Goal: Task Accomplishment & Management: Manage account settings

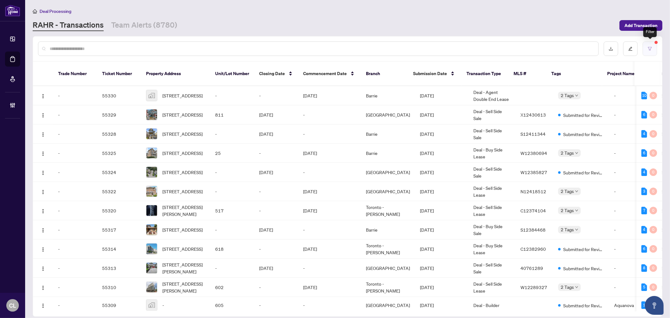
click at [653, 48] on button "button" at bounding box center [650, 48] width 14 height 14
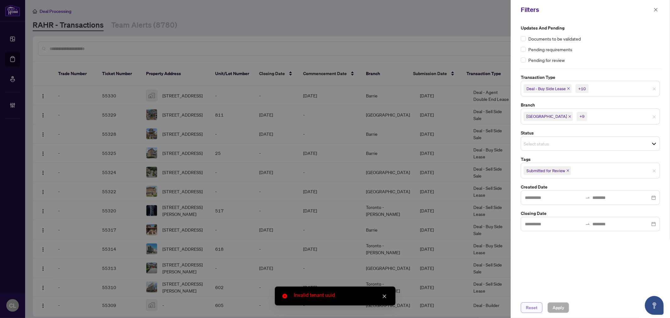
click at [532, 307] on span "Reset" at bounding box center [532, 308] width 12 height 10
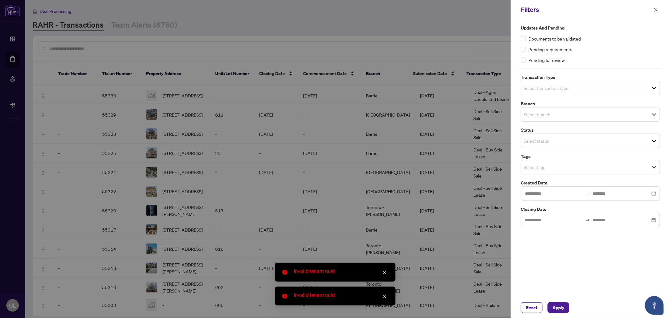
click at [385, 272] on icon "close" at bounding box center [384, 272] width 3 height 3
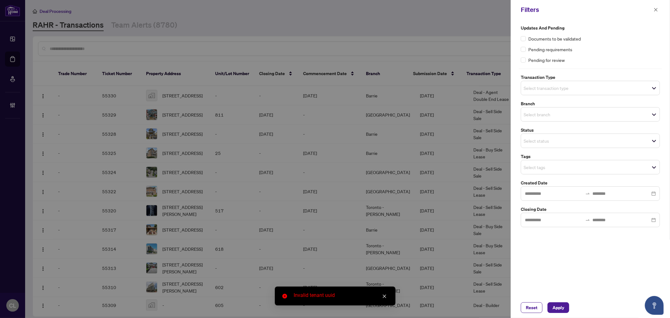
click at [386, 297] on icon "close" at bounding box center [385, 296] width 4 height 4
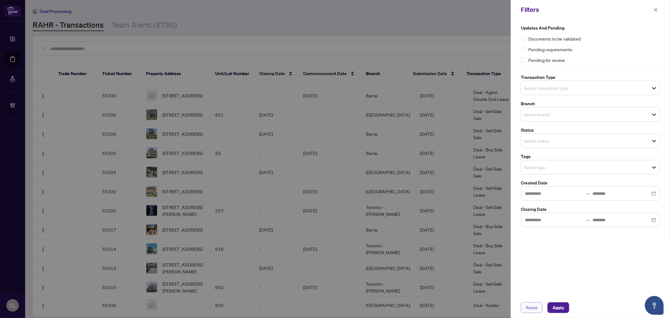
click at [522, 309] on button "Reset" at bounding box center [532, 307] width 22 height 11
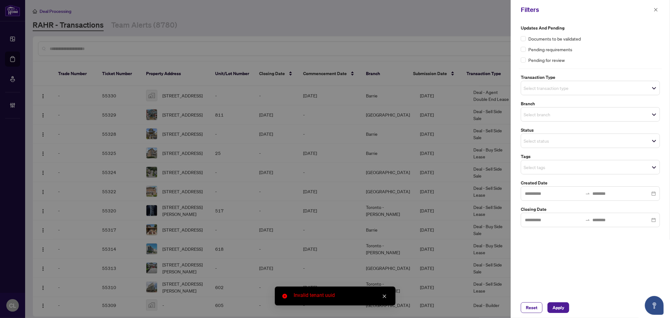
click at [406, 31] on div at bounding box center [335, 159] width 670 height 318
click at [655, 8] on icon "close" at bounding box center [656, 9] width 3 height 3
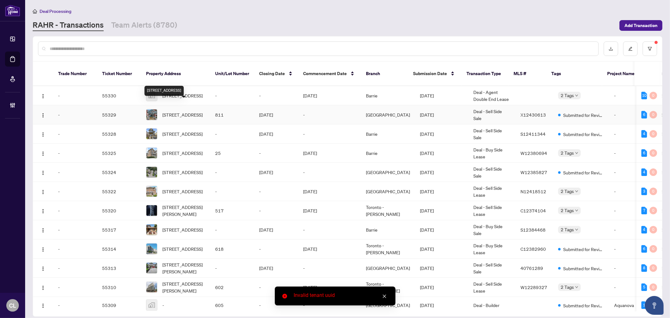
click at [176, 88] on div "[STREET_ADDRESS]" at bounding box center [164, 91] width 39 height 10
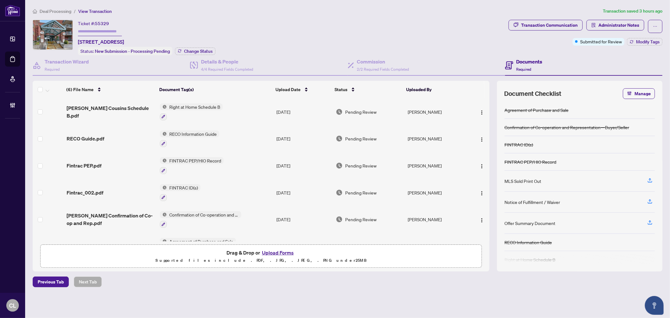
click at [182, 106] on span "Right at Home Schedule B" at bounding box center [195, 106] width 56 height 7
click at [96, 108] on span "Natalie McGuire Cousins Schedule B.pdf" at bounding box center [111, 111] width 88 height 15
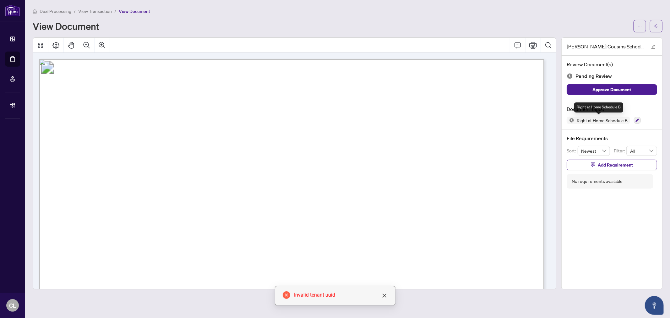
click at [583, 123] on span "Right at Home Schedule B" at bounding box center [598, 121] width 63 height 8
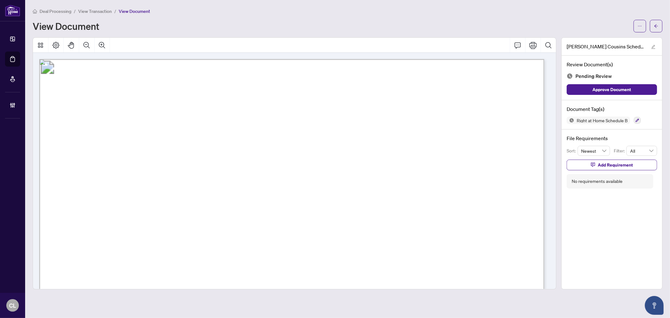
click at [634, 121] on div at bounding box center [637, 121] width 7 height 8
click at [635, 121] on button "button" at bounding box center [637, 120] width 7 height 7
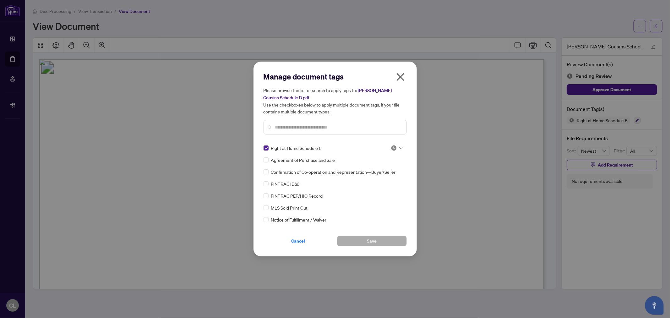
click at [278, 150] on span "Right at Home Schedule B" at bounding box center [296, 148] width 51 height 7
click at [397, 148] on div at bounding box center [397, 148] width 12 height 6
click at [444, 83] on div "Manage document tags Please browse the list or search to apply tags to: Natalie…" at bounding box center [335, 159] width 670 height 318
click at [403, 79] on icon "close" at bounding box center [401, 77] width 8 height 8
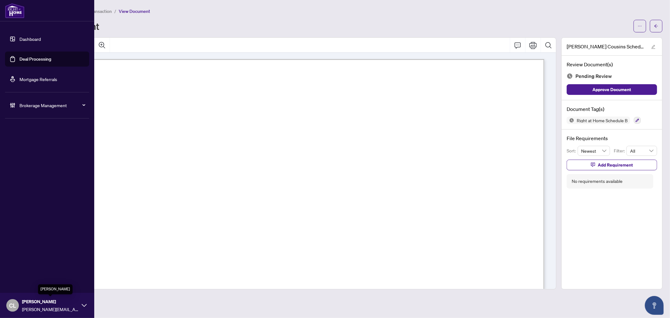
click at [41, 304] on span "[PERSON_NAME]" at bounding box center [50, 301] width 57 height 7
click at [30, 281] on span "Logout" at bounding box center [25, 281] width 14 height 10
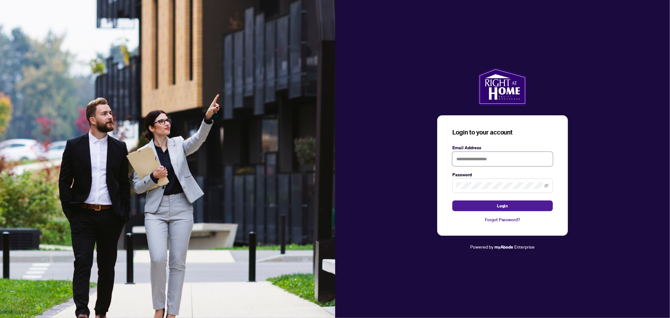
type input "**********"
